Goal: Information Seeking & Learning: Find specific fact

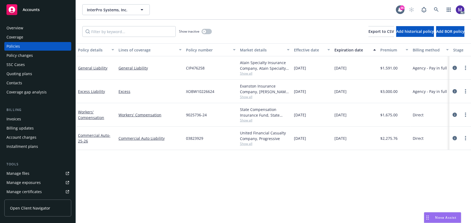
click at [33, 54] on div "Policy changes" at bounding box center [37, 55] width 63 height 9
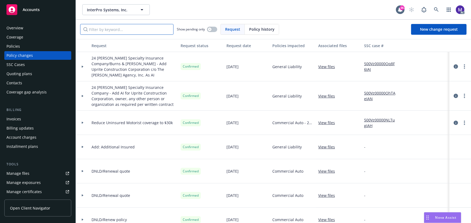
click at [122, 32] on input "Filter by keyword..." at bounding box center [126, 29] width 93 height 11
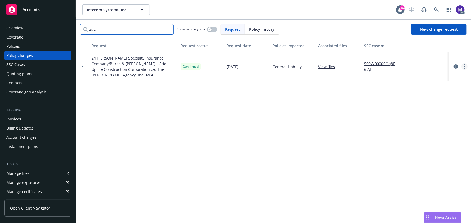
type input "as ai"
click at [464, 65] on icon "more" at bounding box center [464, 67] width 1 height 4
drag, startPoint x: 414, startPoint y: 74, endPoint x: 397, endPoint y: 72, distance: 17.0
click at [414, 74] on link "Copy logging email" at bounding box center [421, 75] width 93 height 11
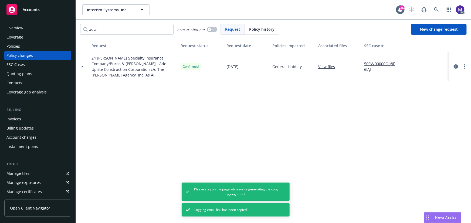
click at [19, 41] on div "Coverage" at bounding box center [14, 37] width 17 height 9
click at [18, 44] on div "Policies" at bounding box center [12, 46] width 13 height 9
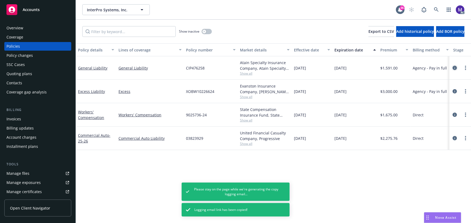
click at [456, 67] on icon "circleInformation" at bounding box center [455, 68] width 4 height 4
